Goal: Information Seeking & Learning: Check status

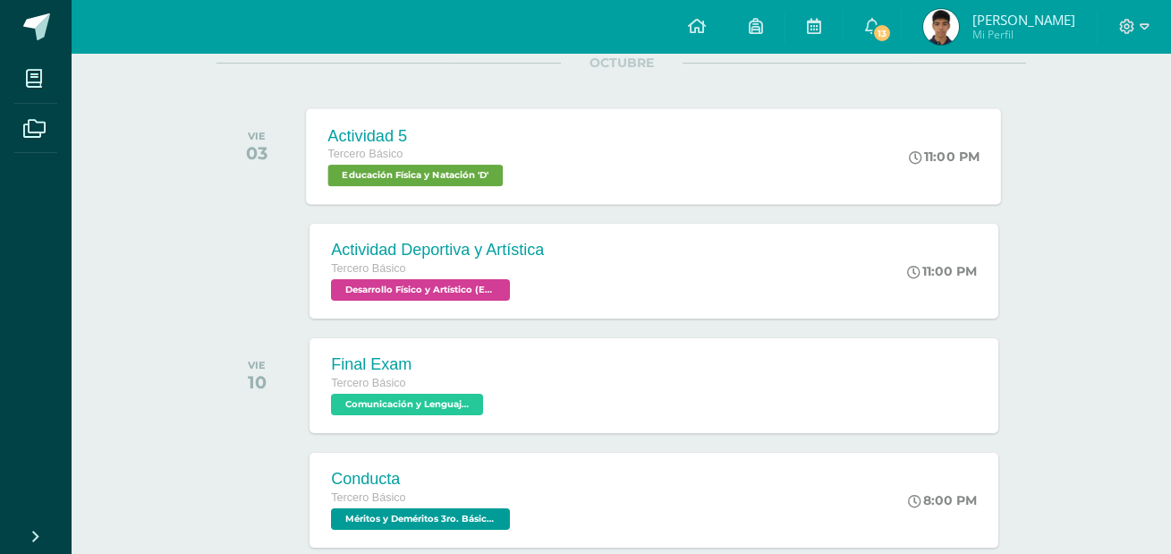
scroll to position [1879, 0]
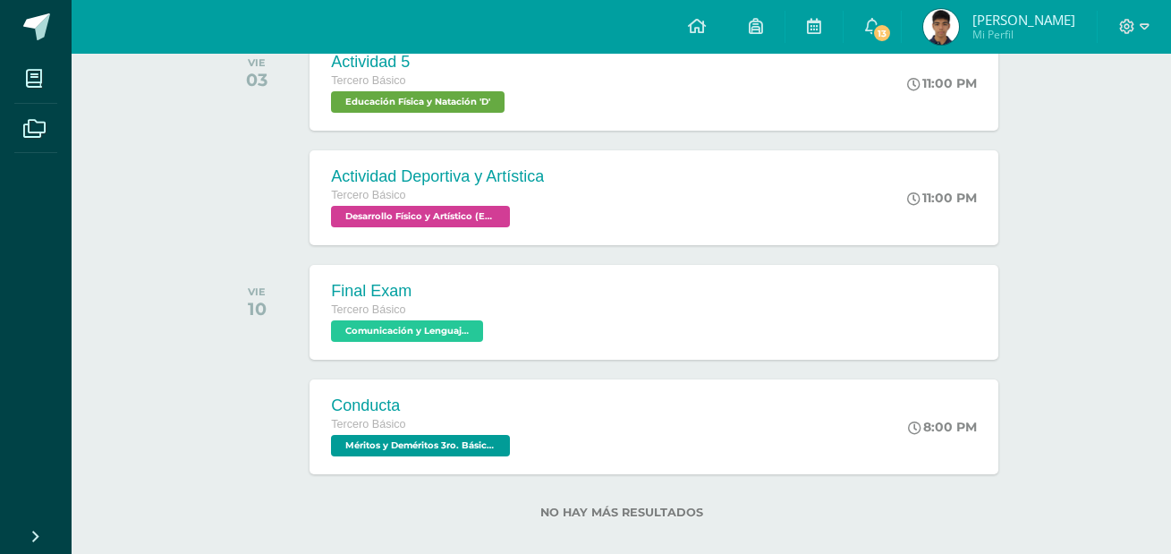
click at [1002, 24] on span "[PERSON_NAME]" at bounding box center [1024, 20] width 103 height 18
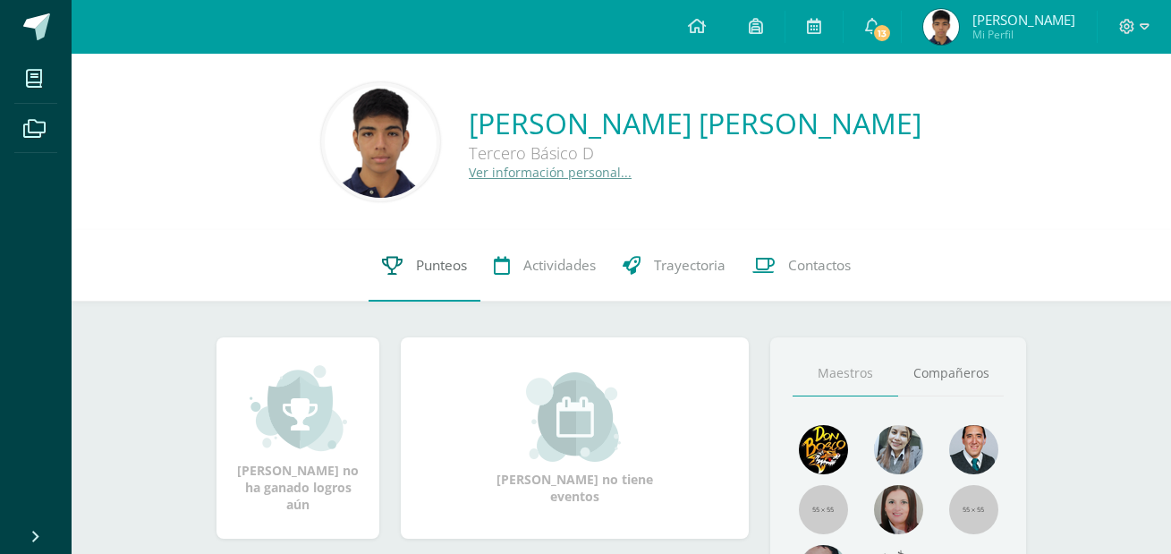
click at [437, 284] on link "Punteos" at bounding box center [425, 266] width 112 height 72
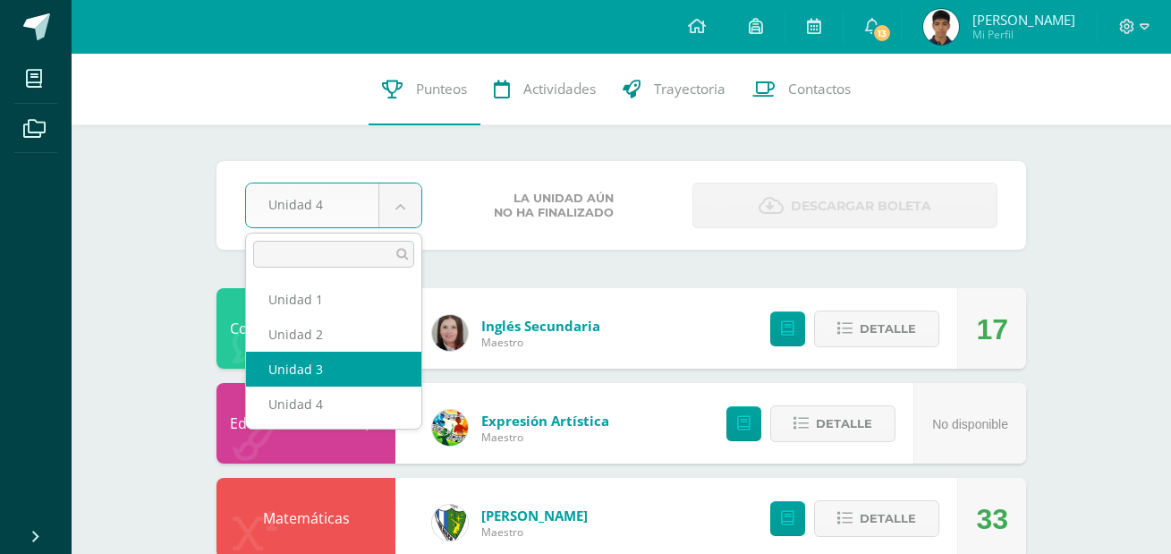
select select "Unidad 3"
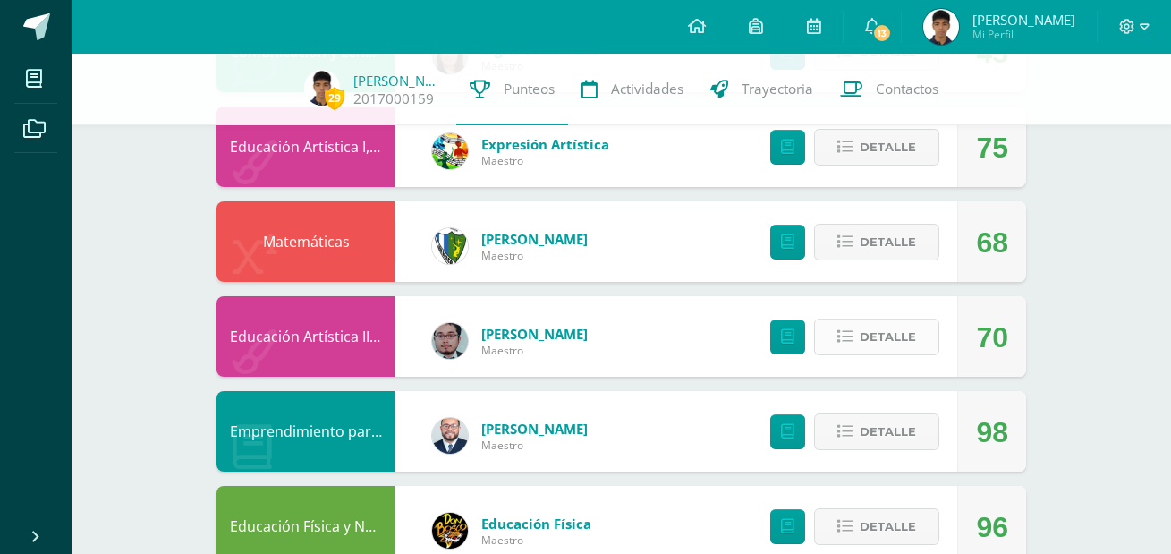
scroll to position [268, 0]
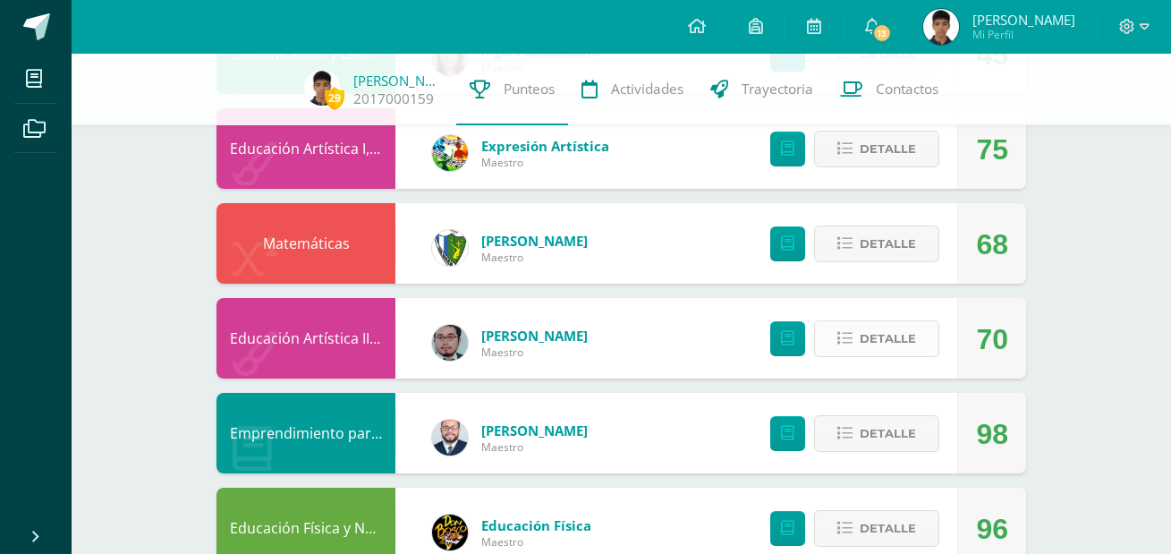
click at [879, 351] on span "Detalle" at bounding box center [888, 338] width 56 height 33
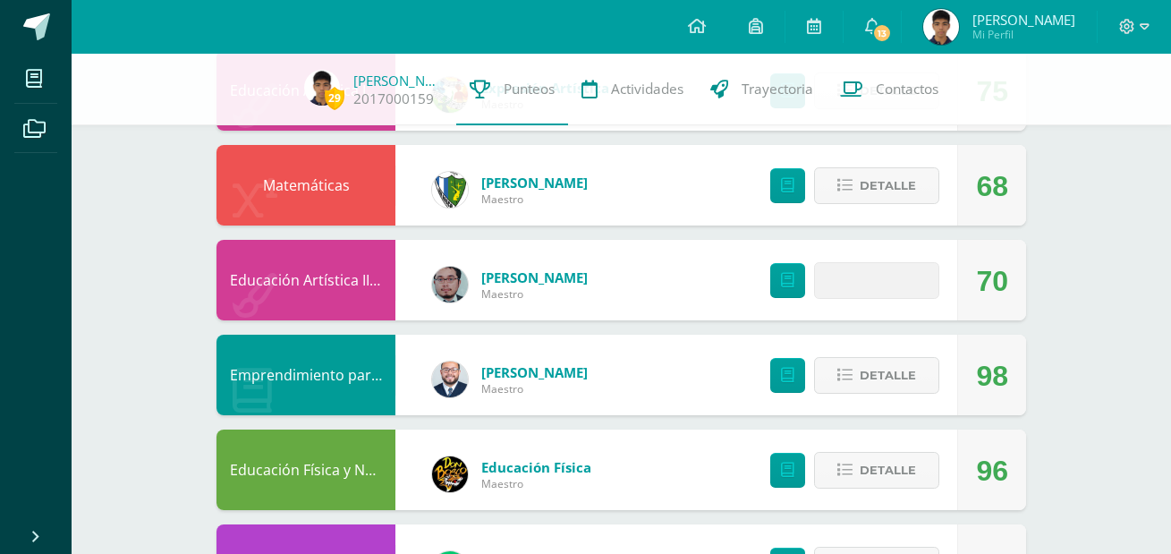
scroll to position [358, 0]
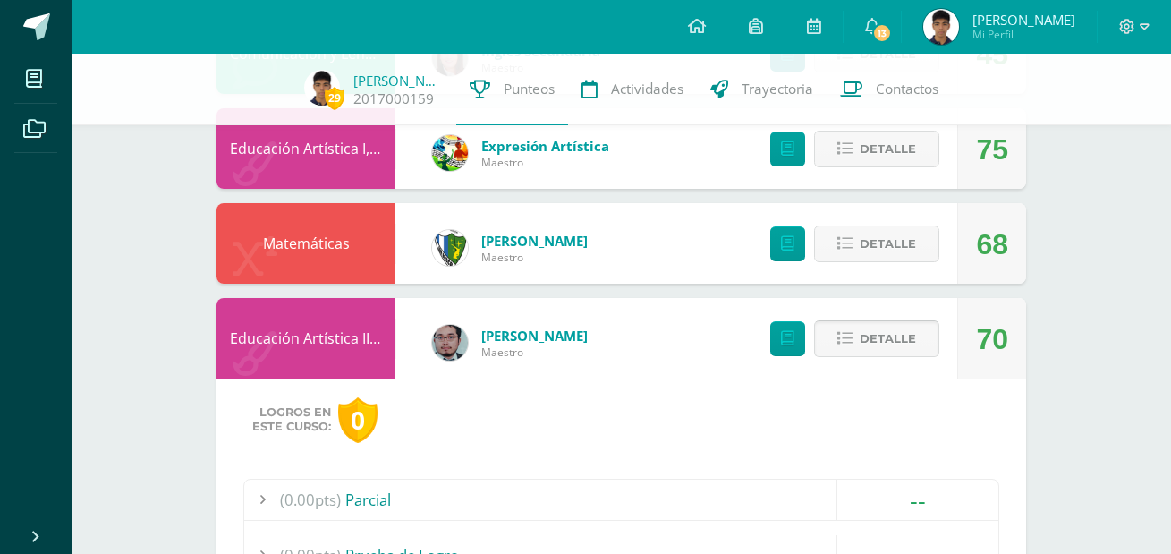
click at [851, 343] on icon at bounding box center [844, 338] width 15 height 15
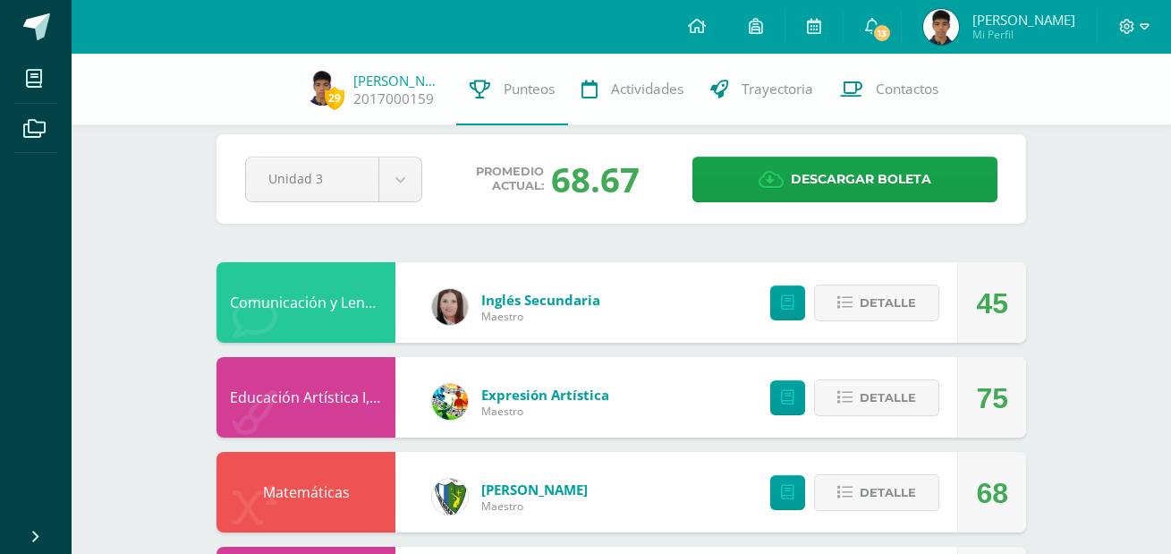
scroll to position [0, 0]
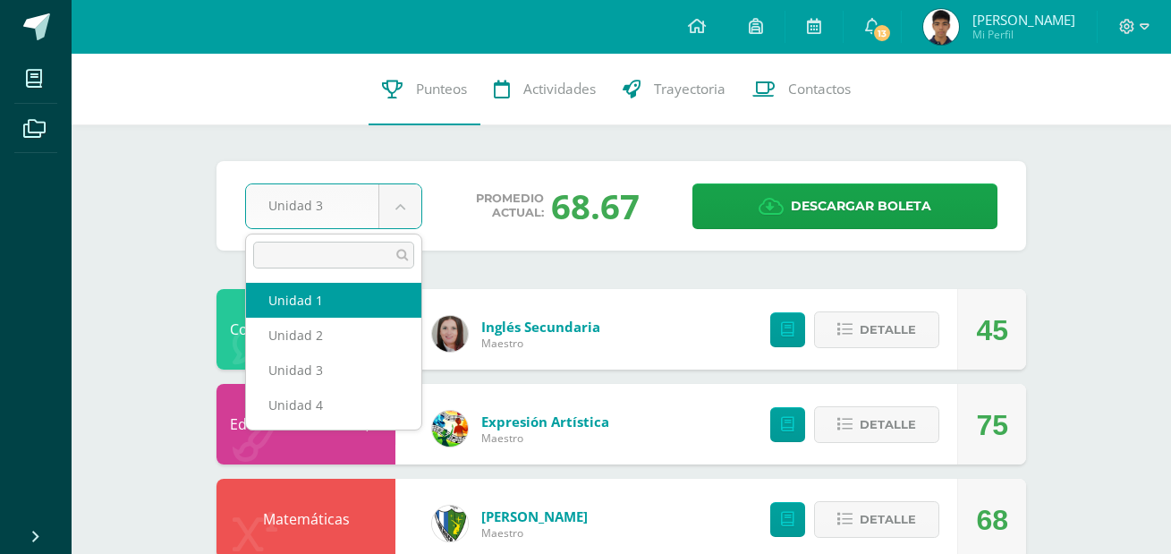
select select "Unidad 1"
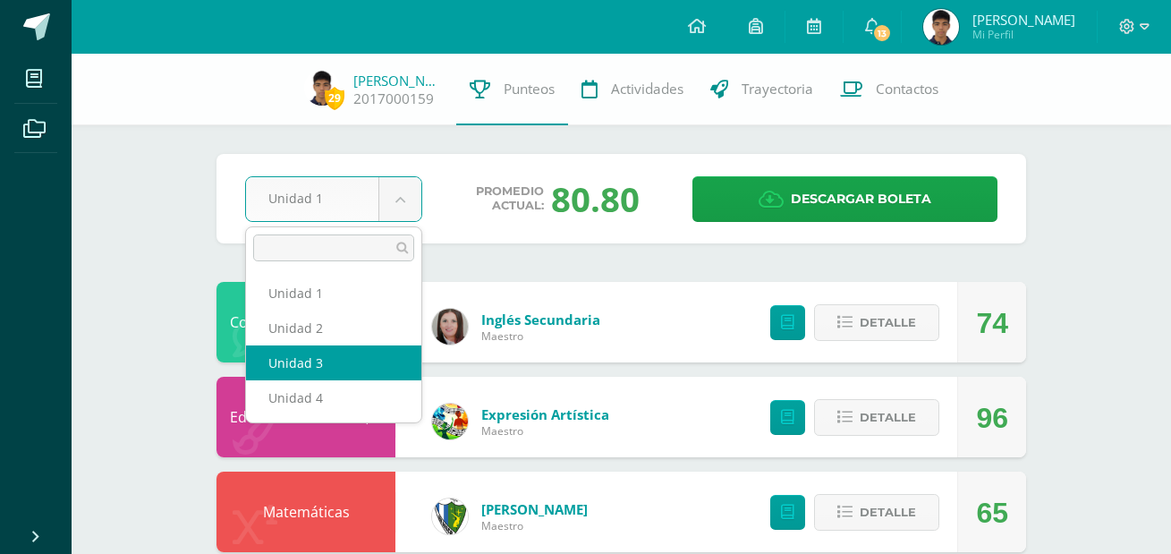
select select "Unidad 3"
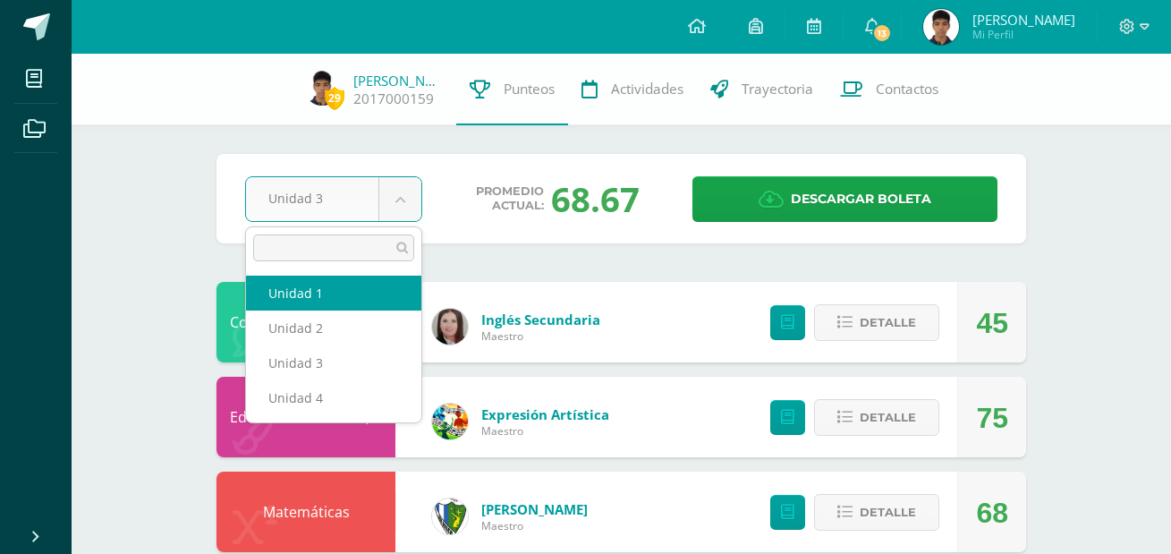
select select "Unidad 1"
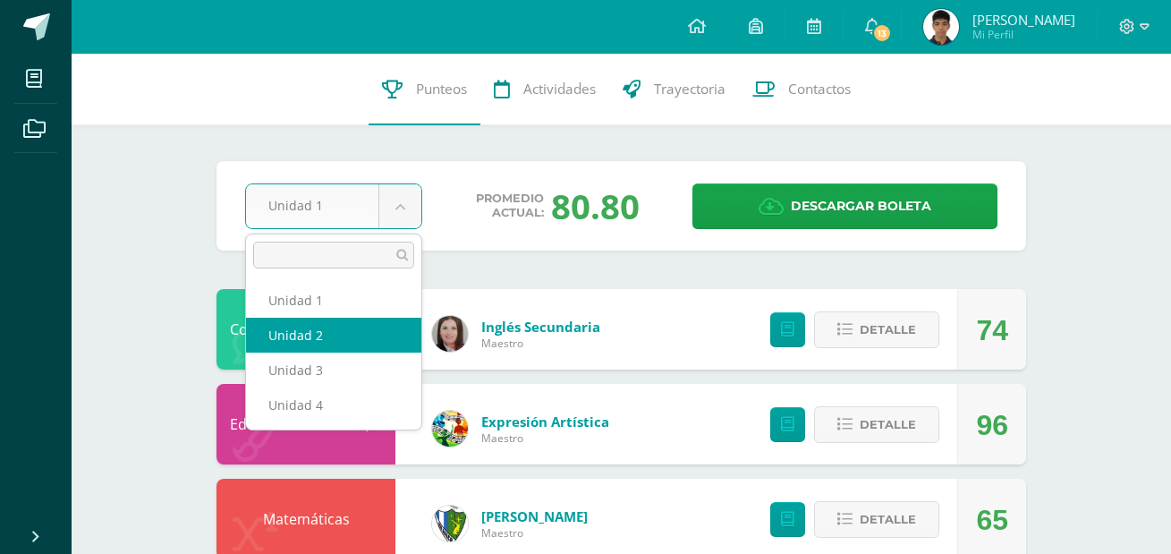
select select "Unidad 2"
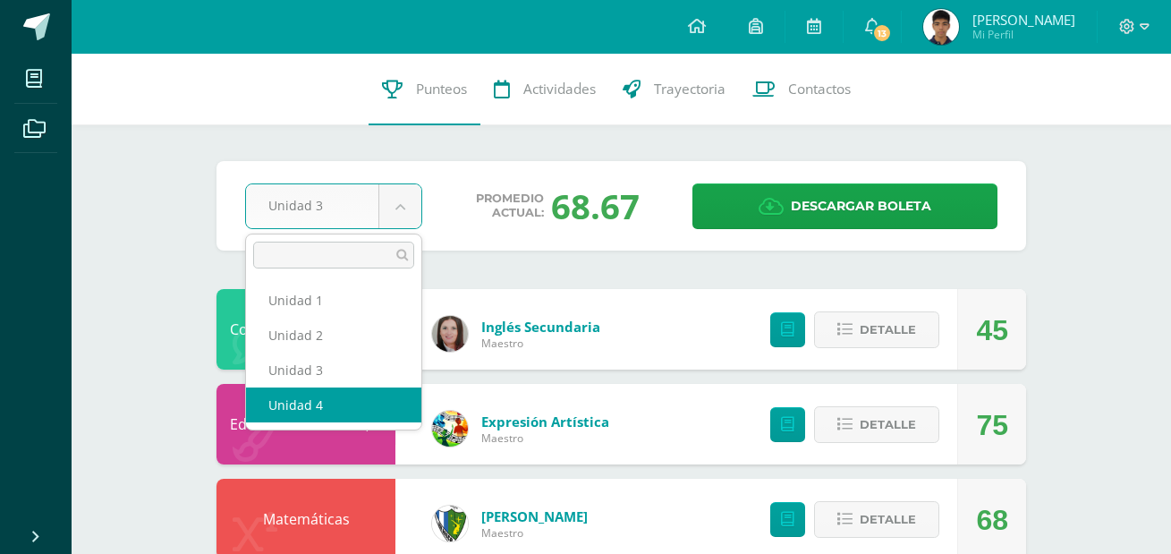
select select "Unidad 4"
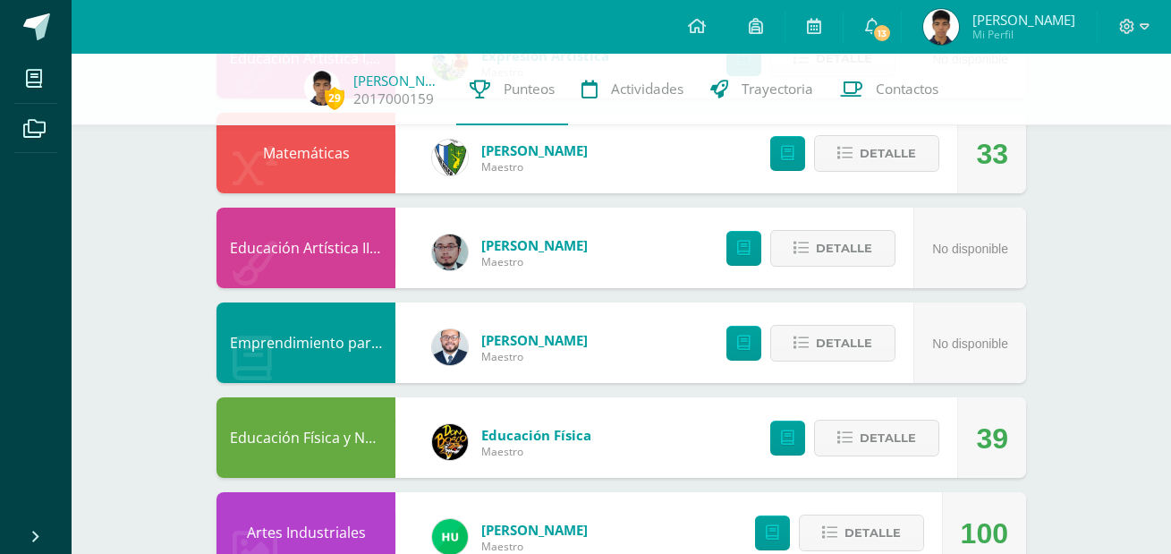
scroll to position [179, 0]
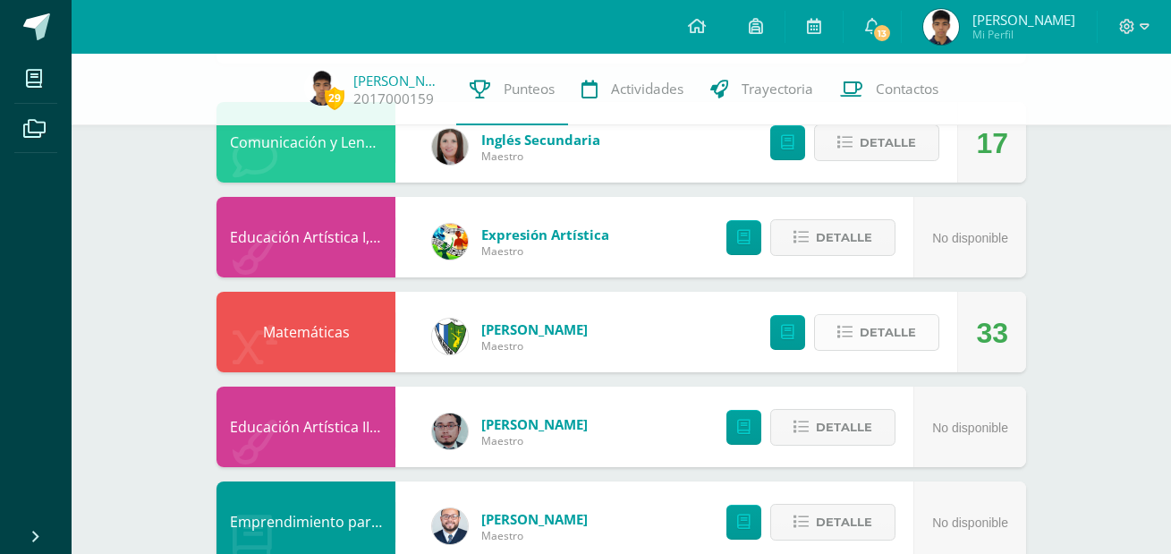
click at [880, 334] on span "Detalle" at bounding box center [888, 332] width 56 height 33
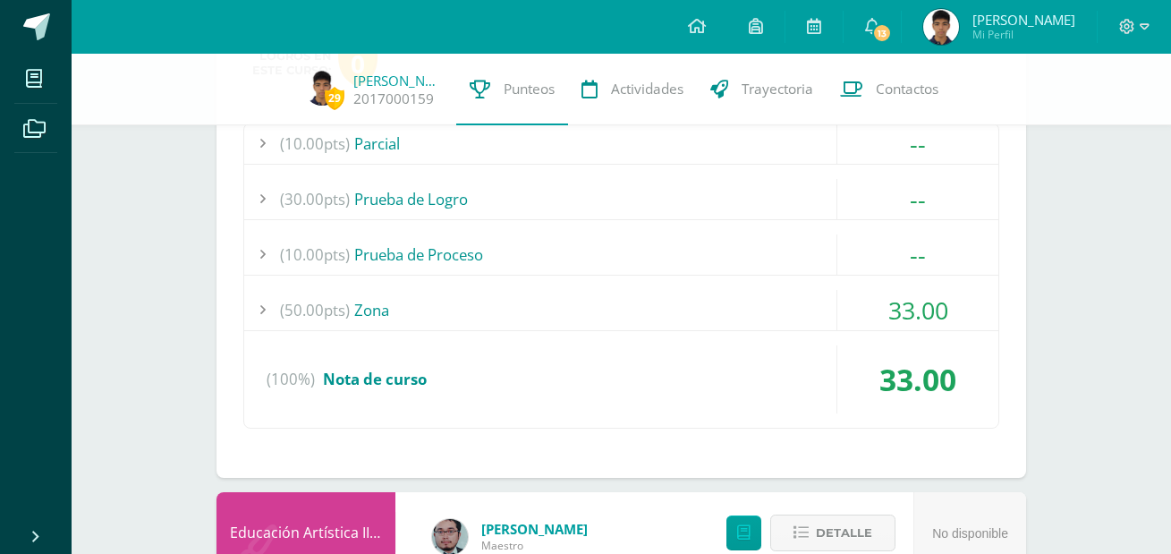
scroll to position [537, 0]
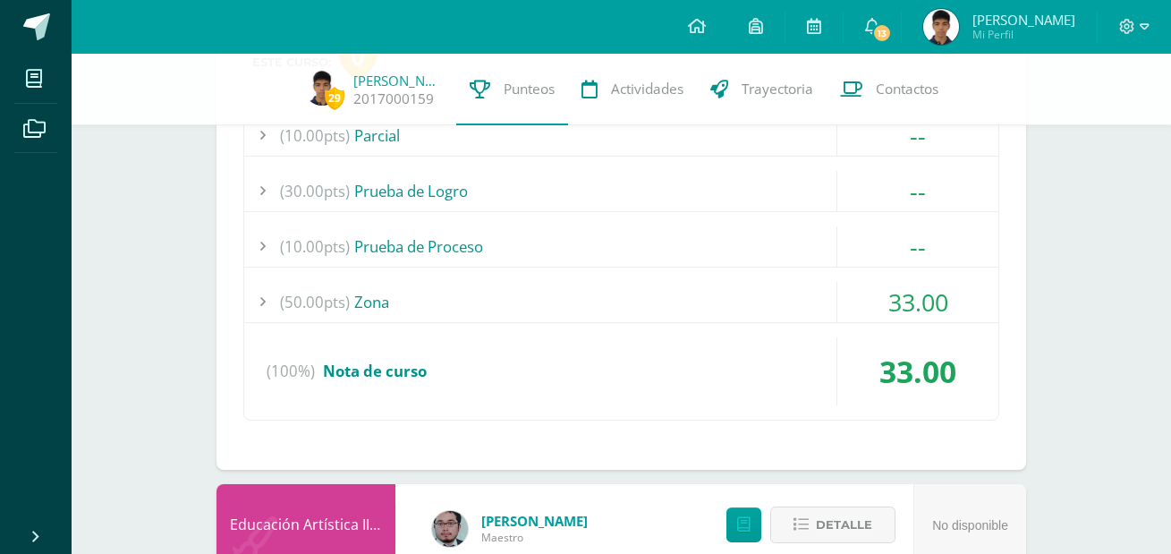
click at [386, 312] on div "(50.00pts) Zona" at bounding box center [621, 302] width 754 height 40
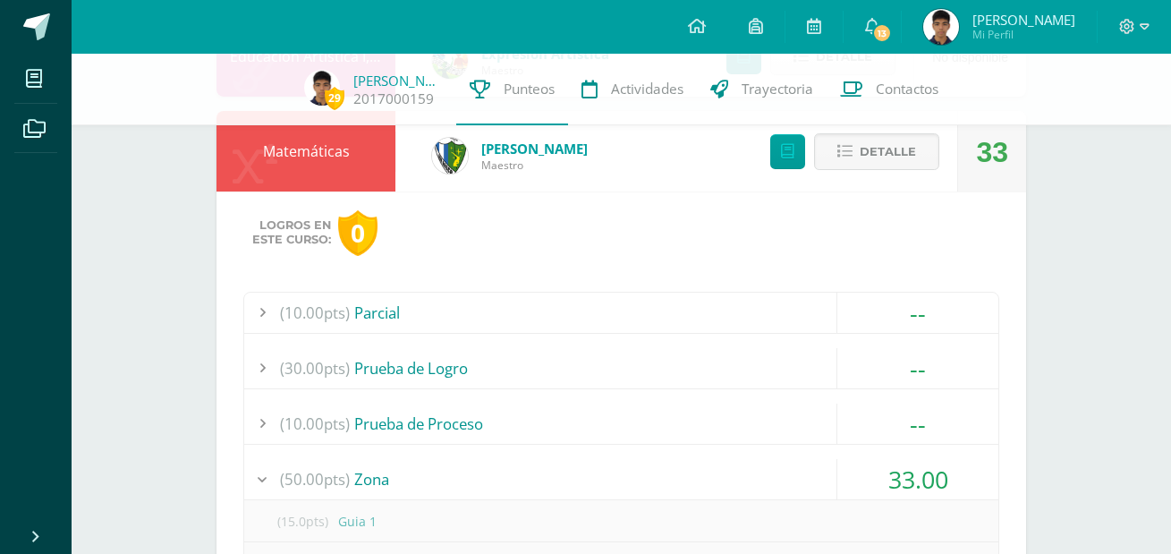
scroll to position [358, 0]
click at [327, 160] on div "Matemáticas" at bounding box center [306, 153] width 179 height 81
click at [834, 147] on button "Detalle" at bounding box center [876, 153] width 125 height 37
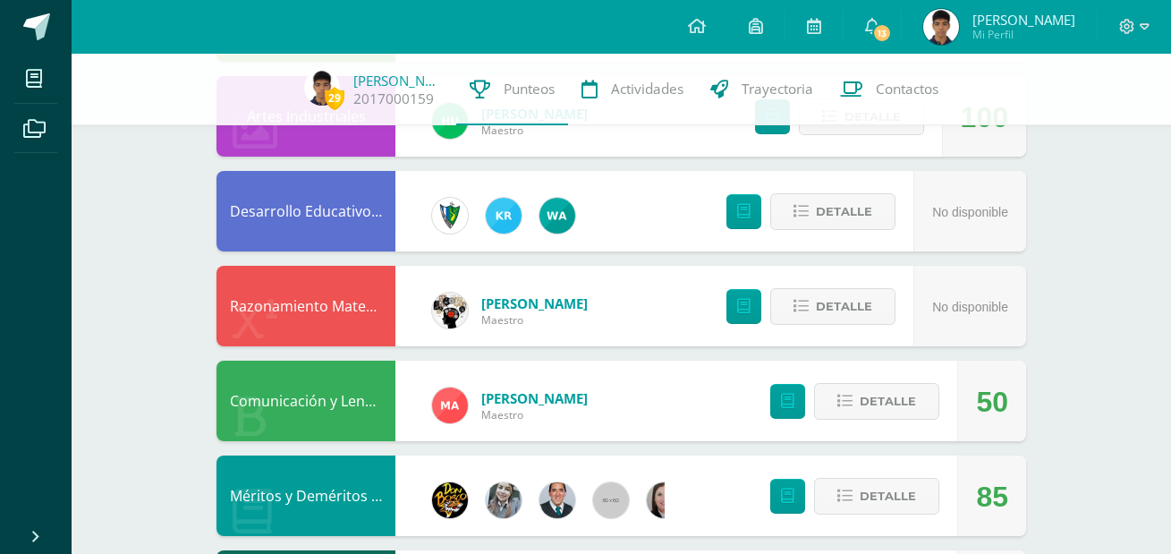
scroll to position [805, 0]
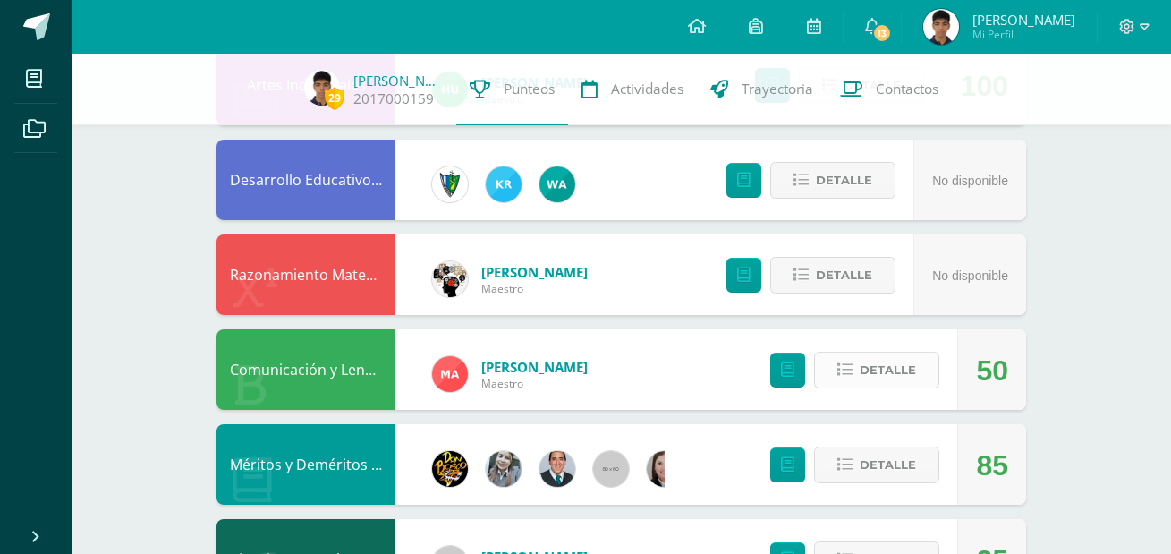
click at [872, 353] on span "Detalle" at bounding box center [888, 369] width 56 height 33
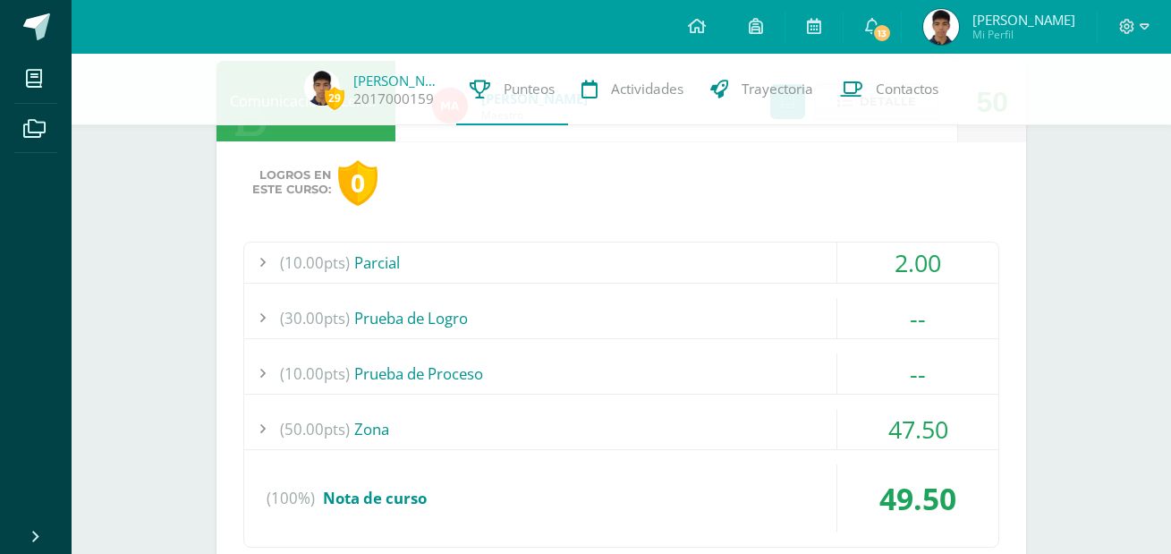
scroll to position [984, 0]
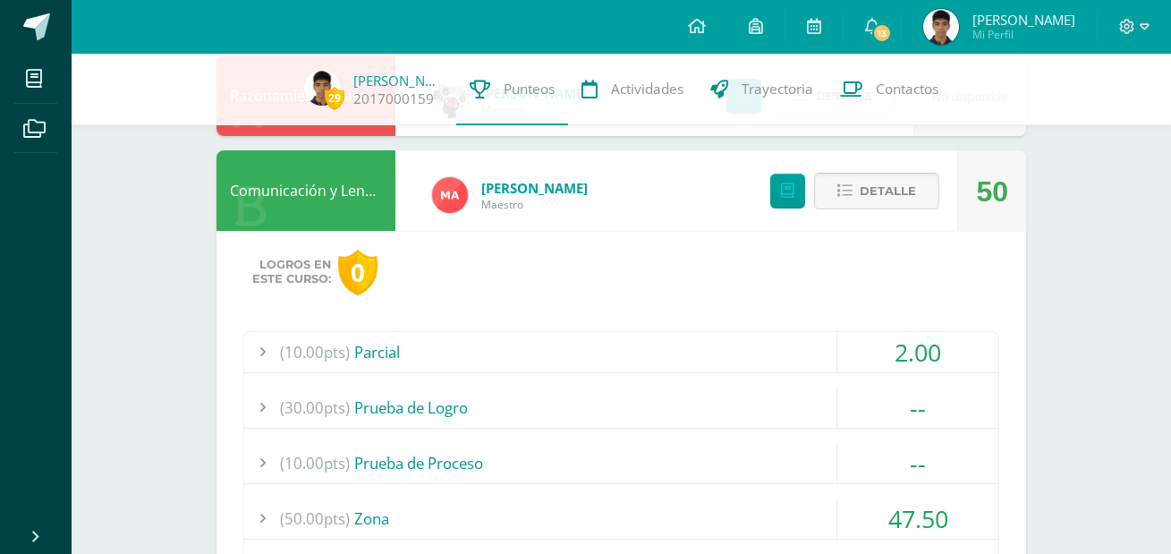
click at [846, 187] on icon at bounding box center [844, 190] width 15 height 15
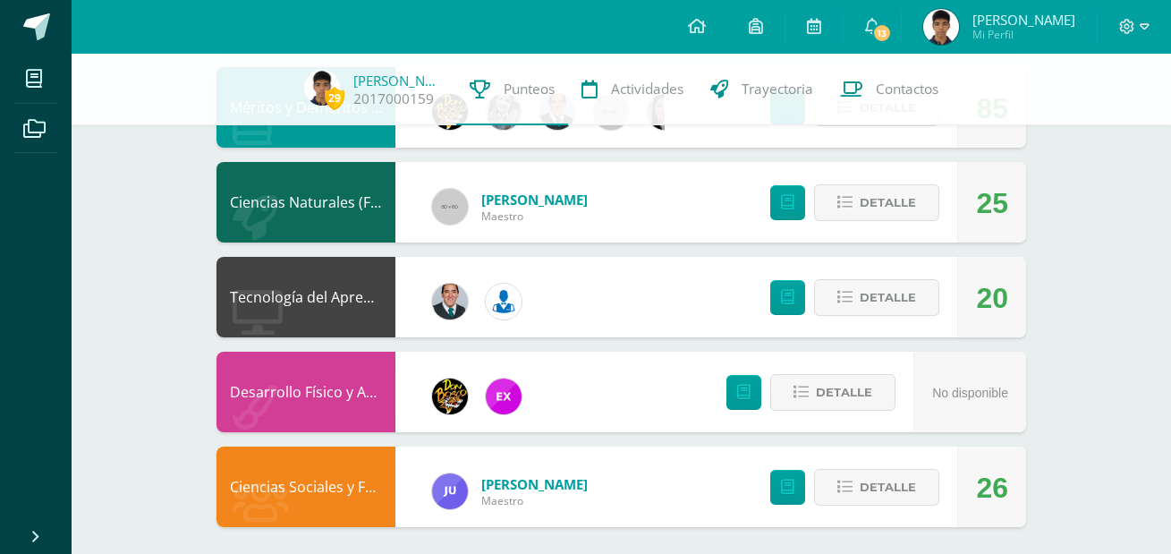
scroll to position [1163, 0]
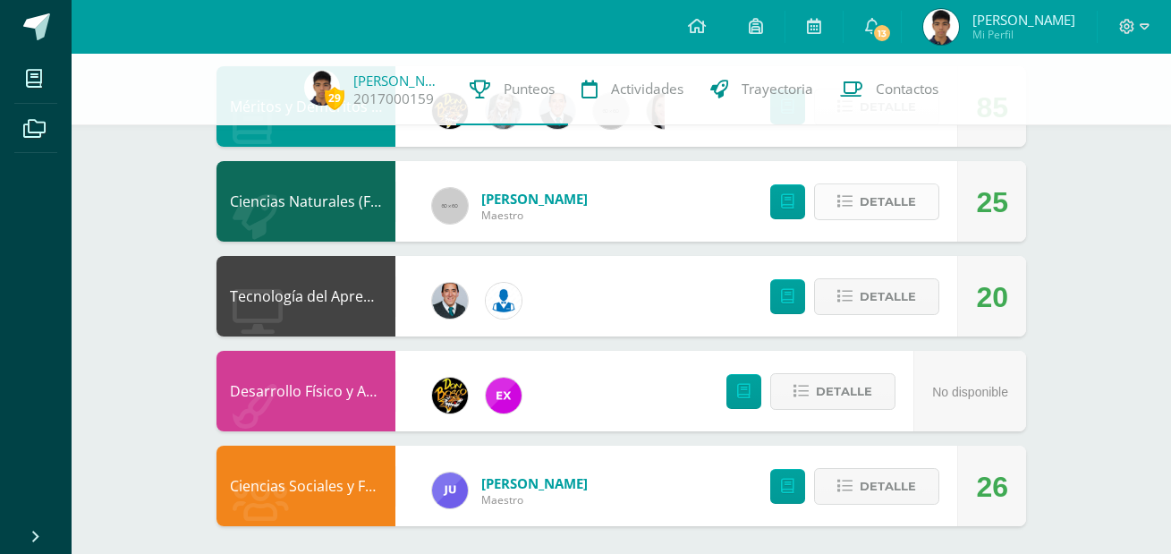
click at [901, 203] on span "Detalle" at bounding box center [888, 201] width 56 height 33
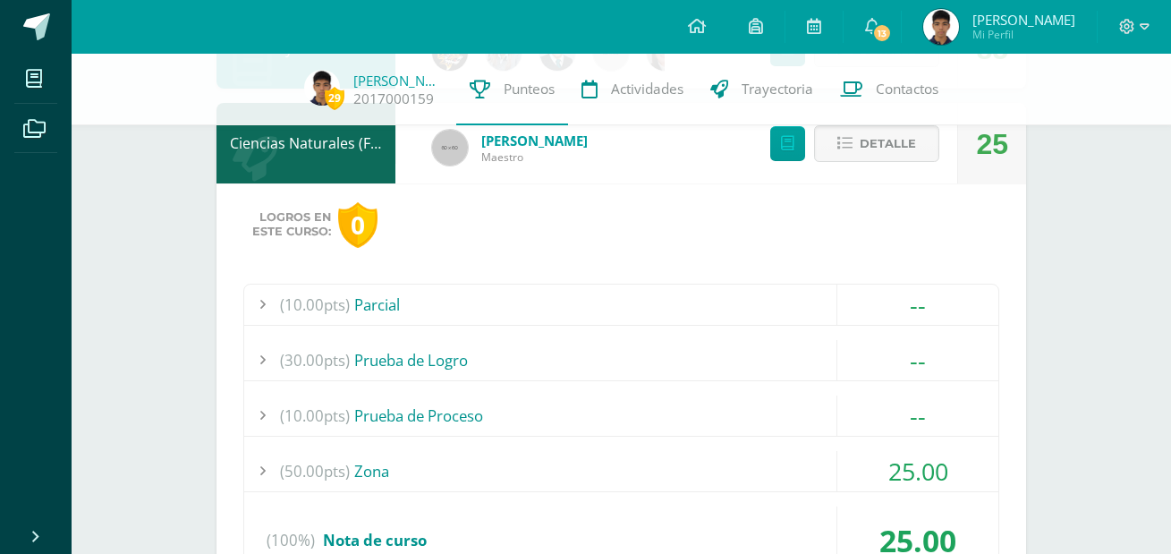
scroll to position [1253, 0]
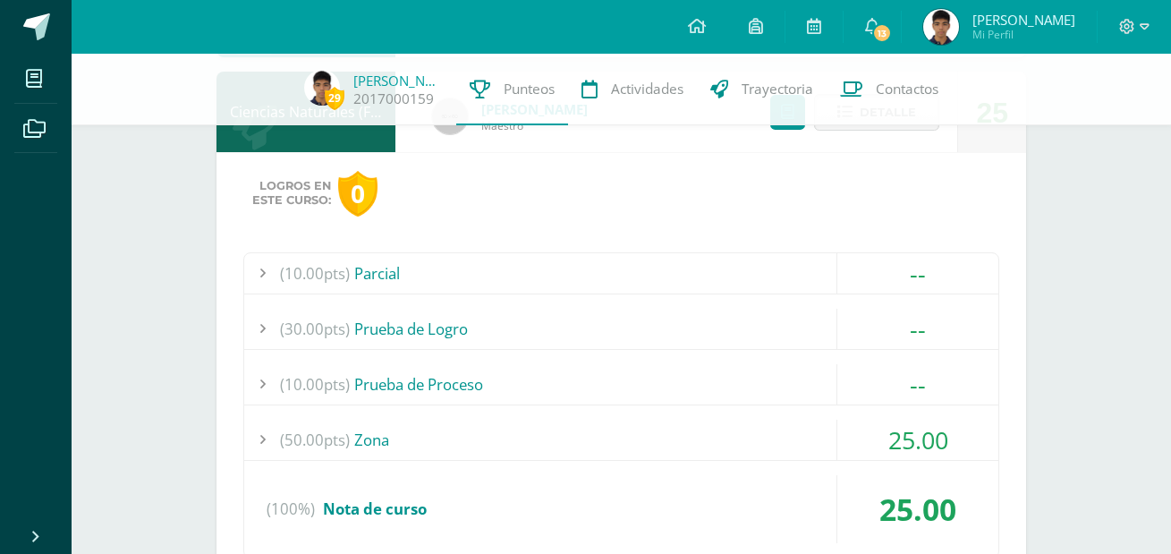
click at [444, 438] on div "(50.00pts) Zona" at bounding box center [621, 440] width 754 height 40
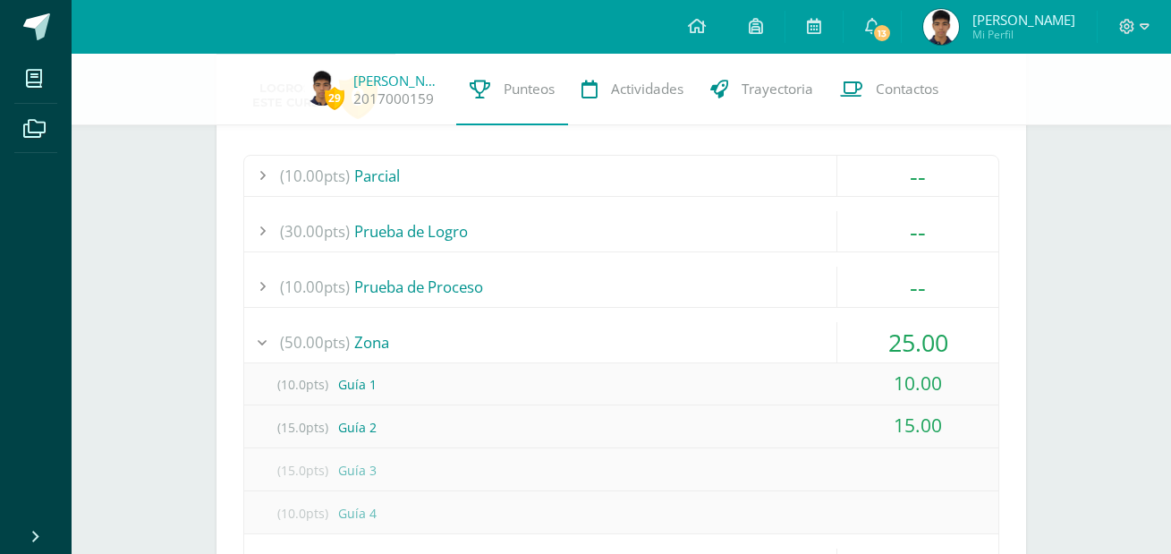
scroll to position [1432, 0]
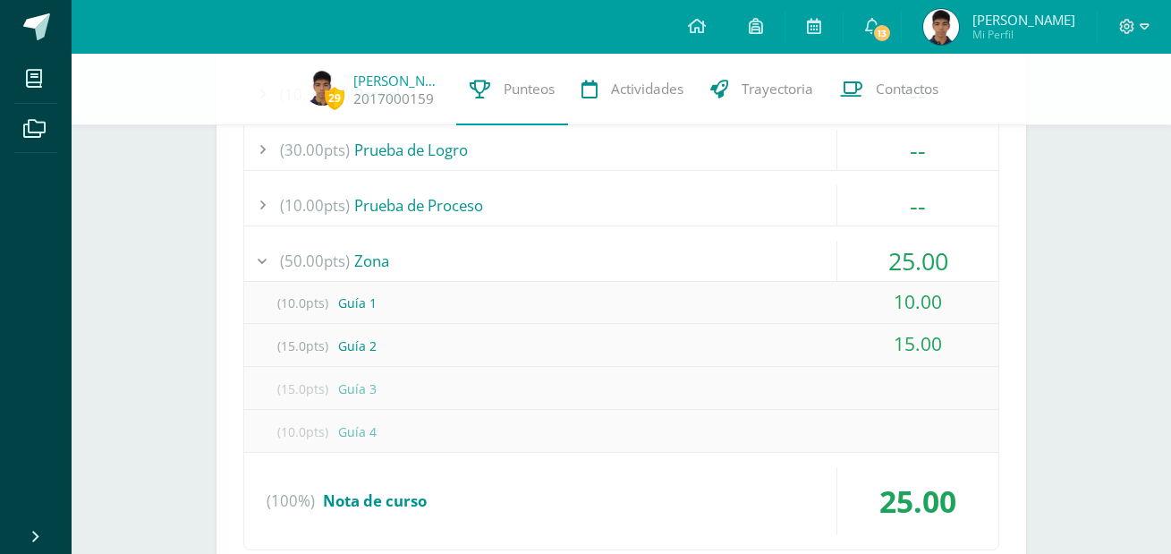
click at [752, 195] on div "(10.00pts) Prueba de Proceso" at bounding box center [621, 205] width 754 height 40
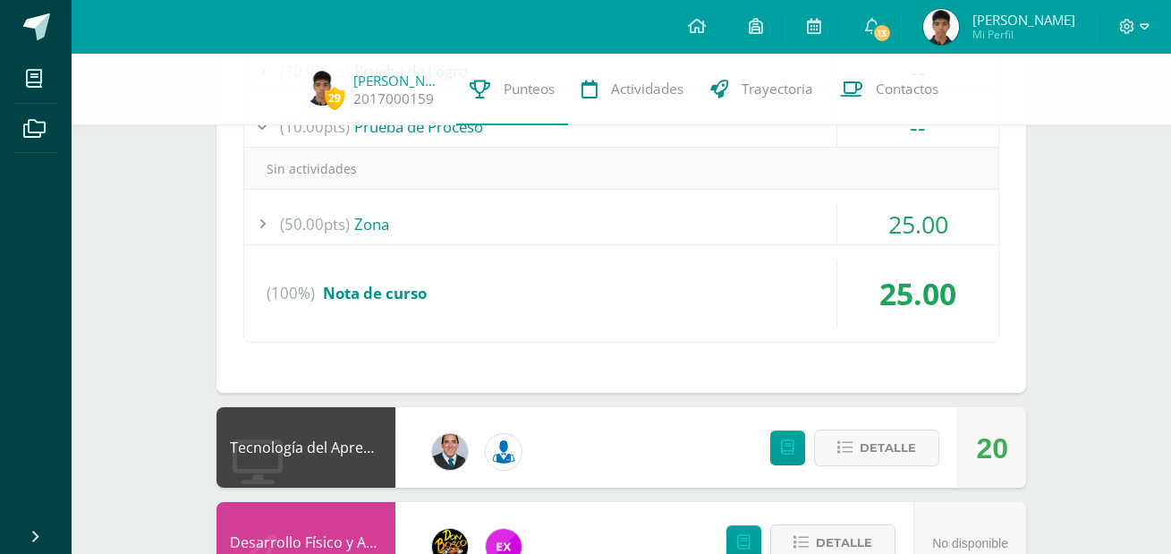
scroll to position [1670, 0]
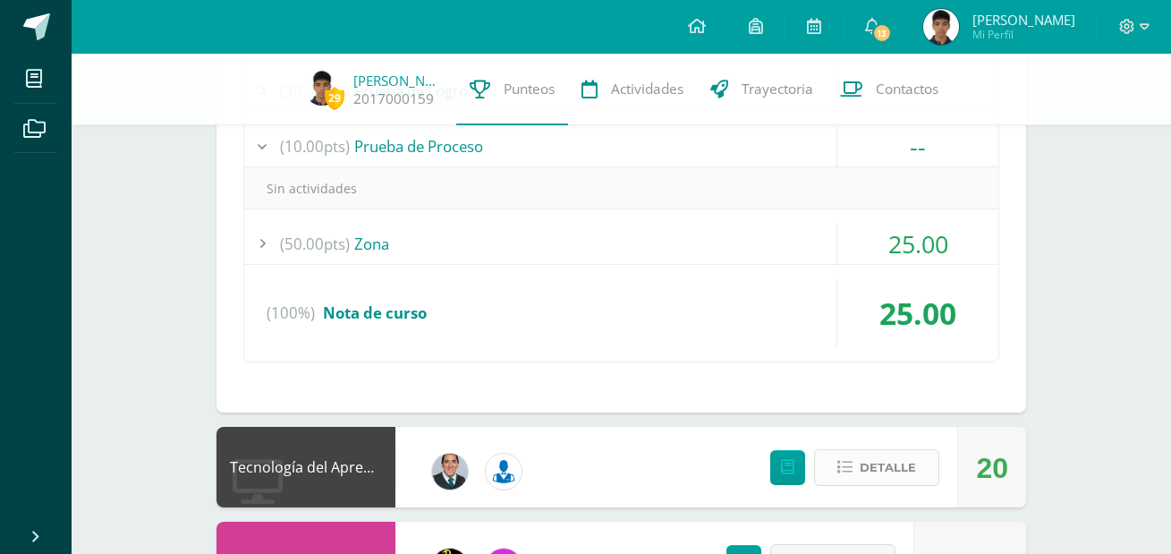
click at [821, 474] on button "Detalle" at bounding box center [876, 467] width 125 height 37
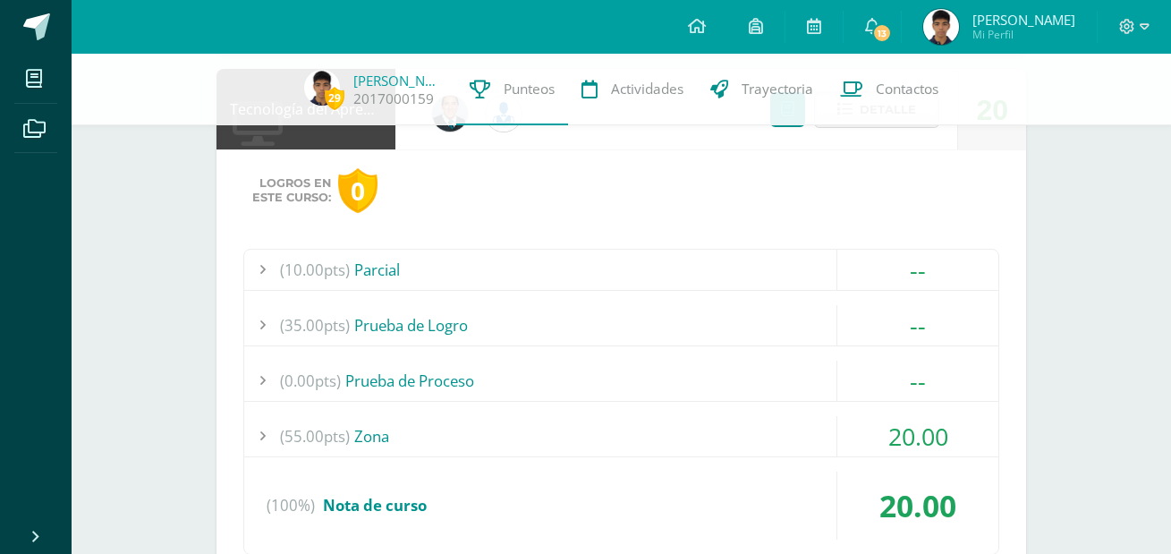
click at [590, 434] on div "(55.00pts) Zona" at bounding box center [621, 436] width 754 height 40
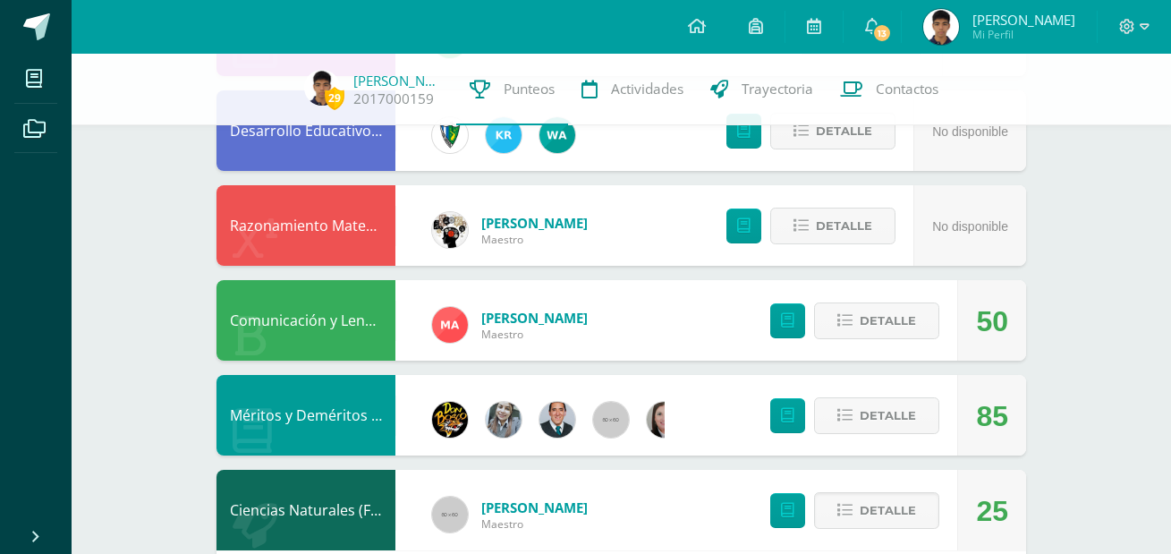
scroll to position [984, 0]
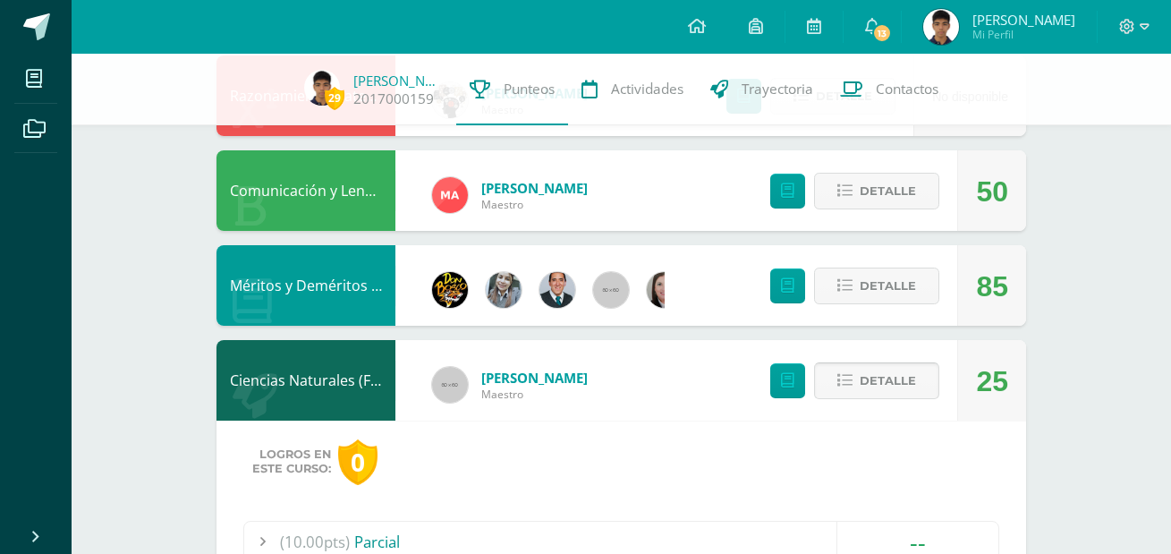
click at [922, 386] on button "Detalle" at bounding box center [876, 380] width 125 height 37
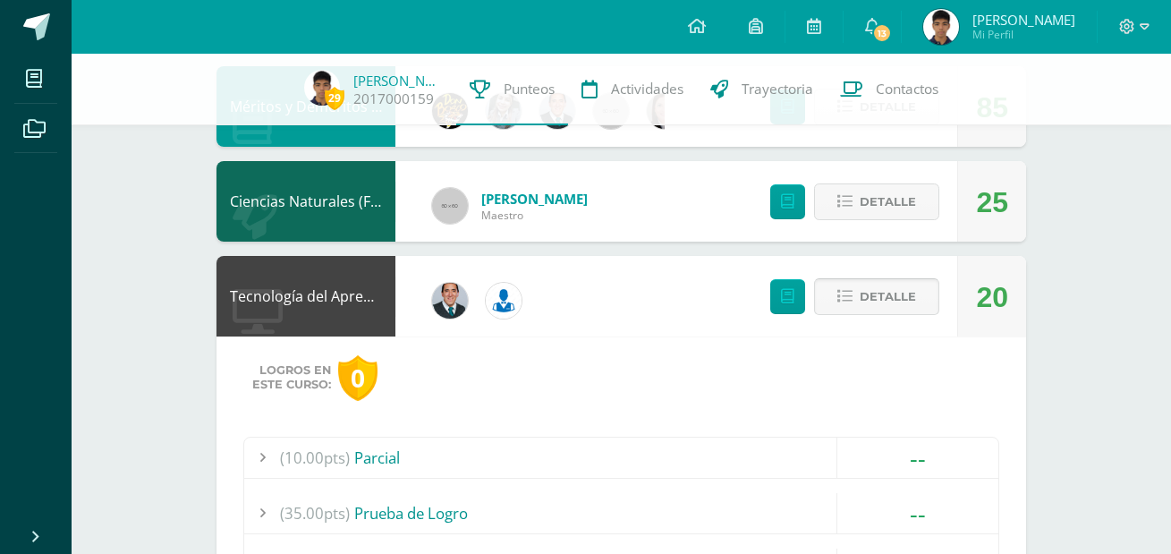
click at [857, 282] on button "Detalle" at bounding box center [876, 296] width 125 height 37
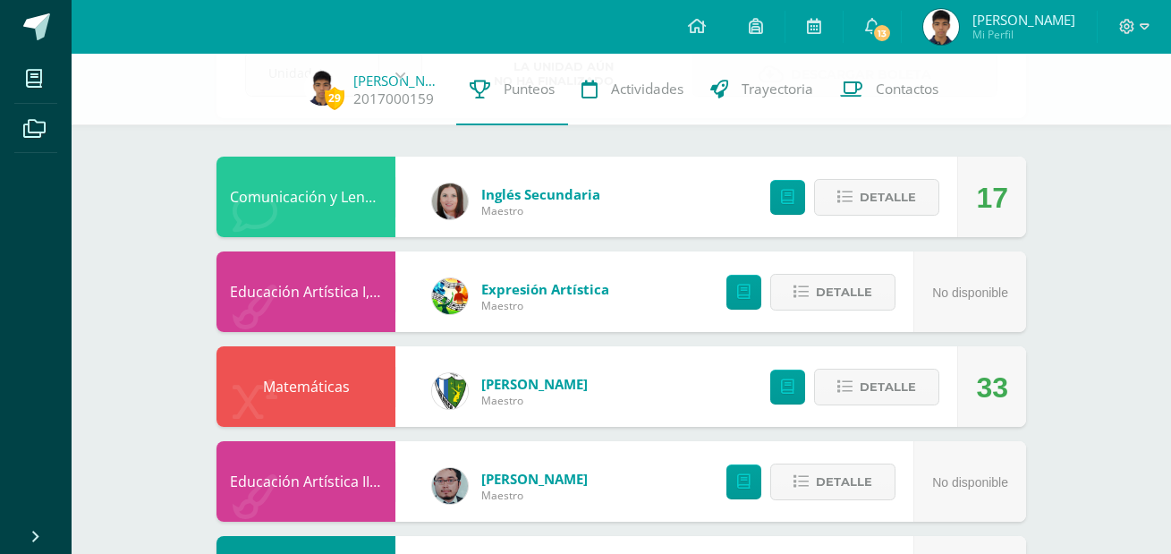
scroll to position [0, 0]
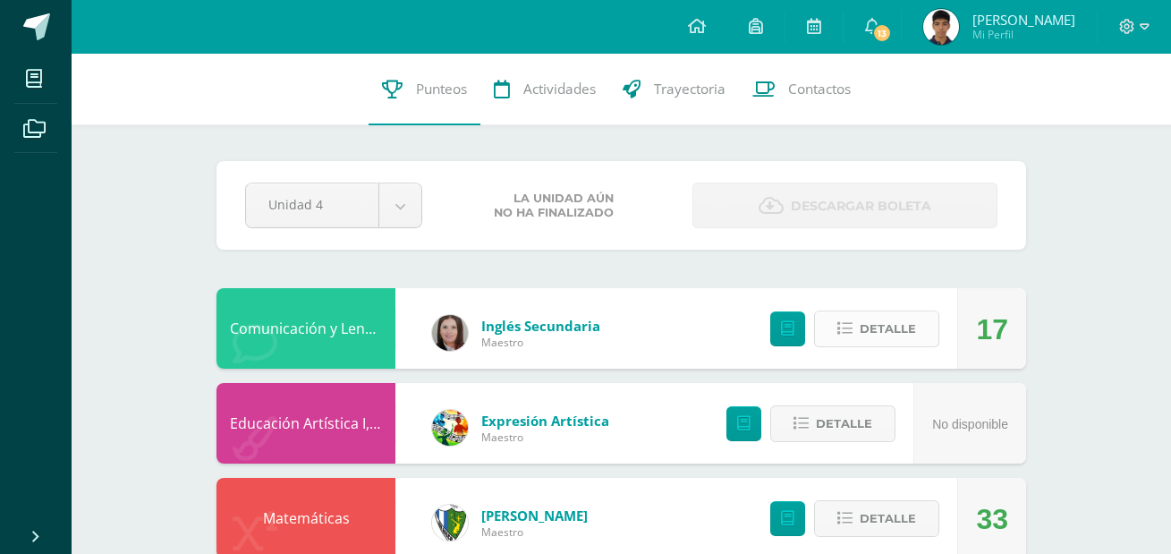
click at [892, 322] on span "Detalle" at bounding box center [888, 328] width 56 height 33
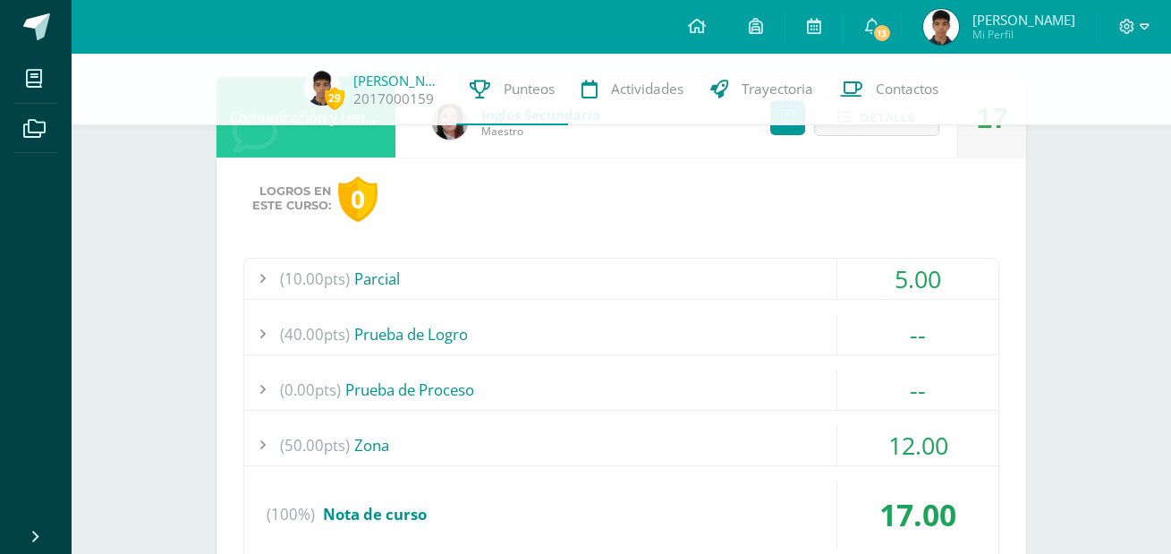
scroll to position [268, 0]
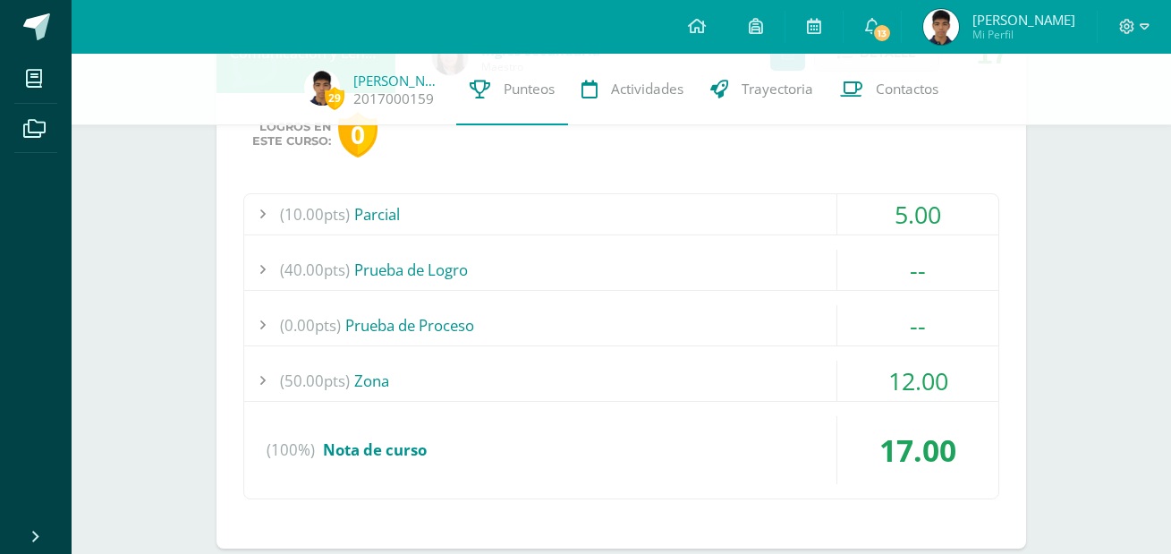
click at [457, 447] on div "(100%) Nota de curso" at bounding box center [621, 450] width 754 height 68
click at [734, 389] on div "(50.00pts) Zona" at bounding box center [621, 381] width 754 height 40
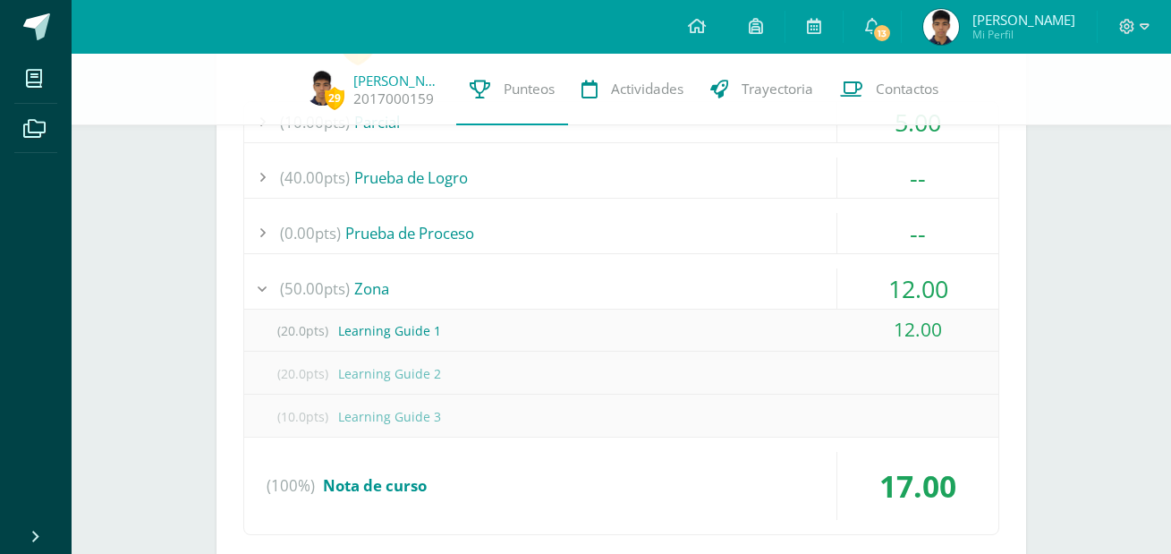
scroll to position [447, 0]
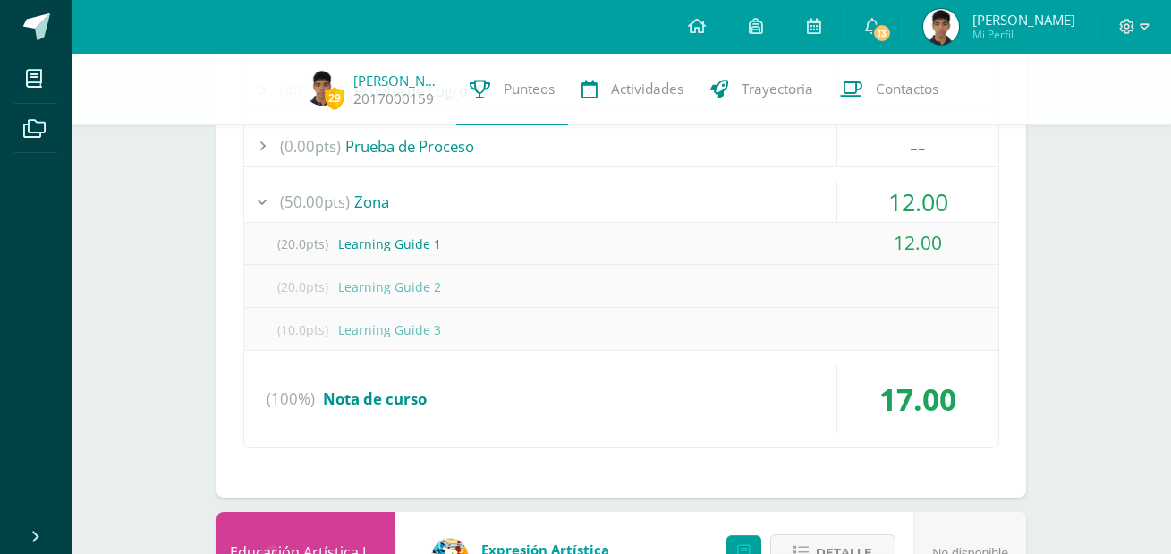
click at [558, 240] on div "(20.0pts) Learning Guide 1" at bounding box center [621, 244] width 754 height 40
click at [812, 199] on div "(50.00pts) Zona" at bounding box center [621, 202] width 754 height 40
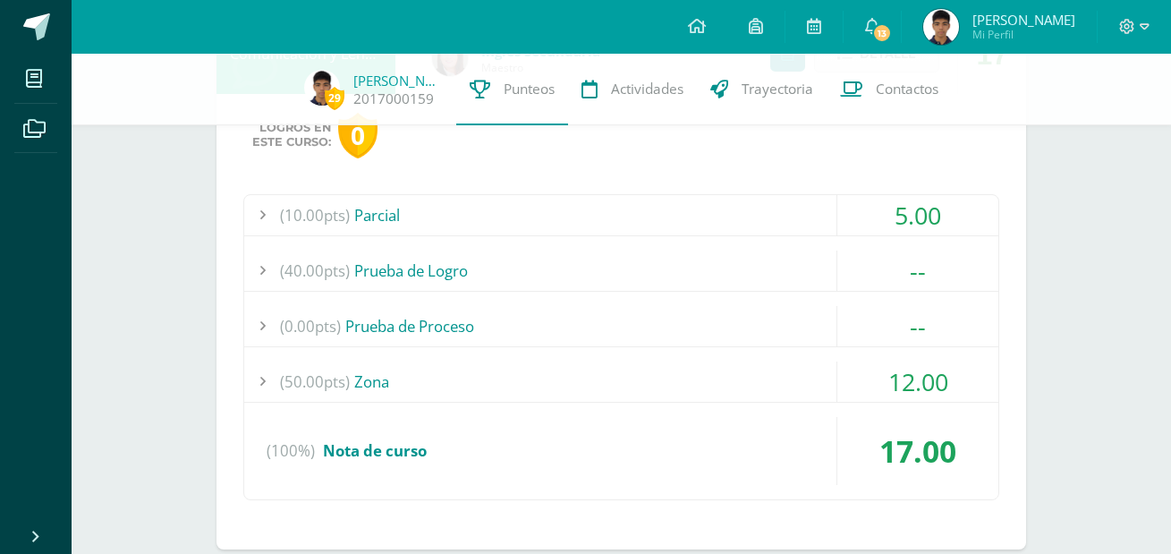
scroll to position [179, 0]
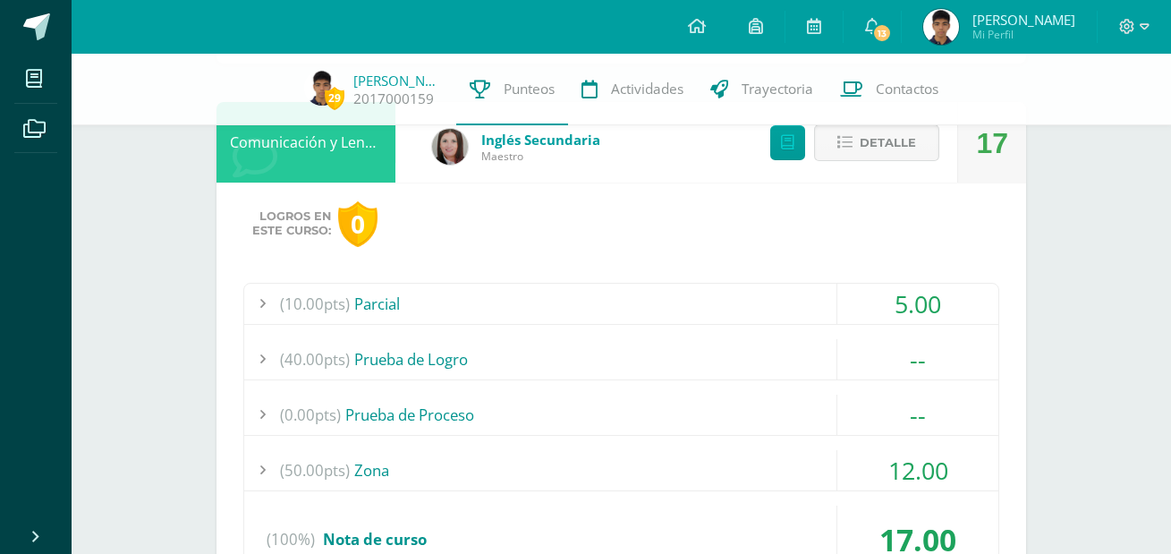
click at [850, 147] on icon at bounding box center [844, 142] width 15 height 15
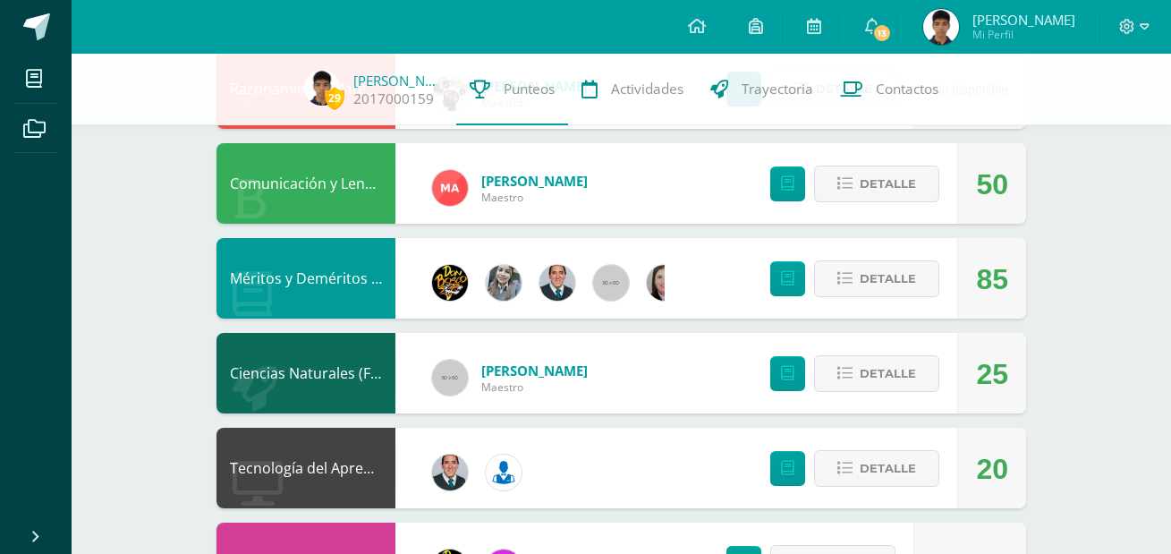
scroll to position [1074, 0]
